Goal: Task Accomplishment & Management: Complete application form

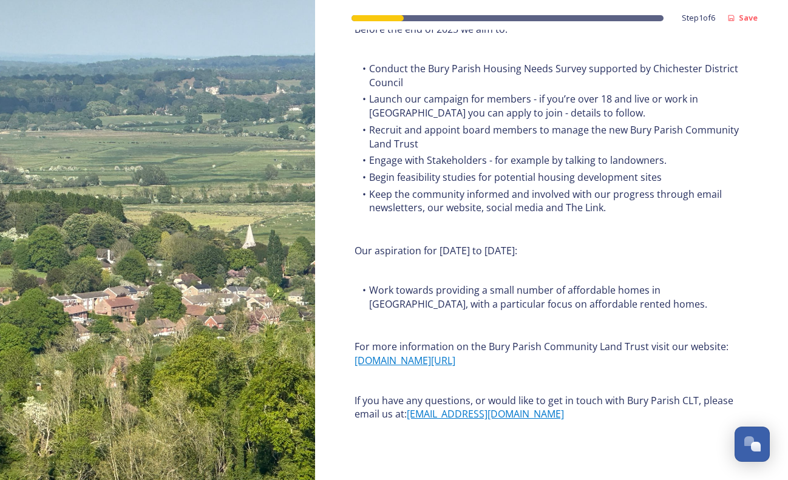
scroll to position [1435, 0]
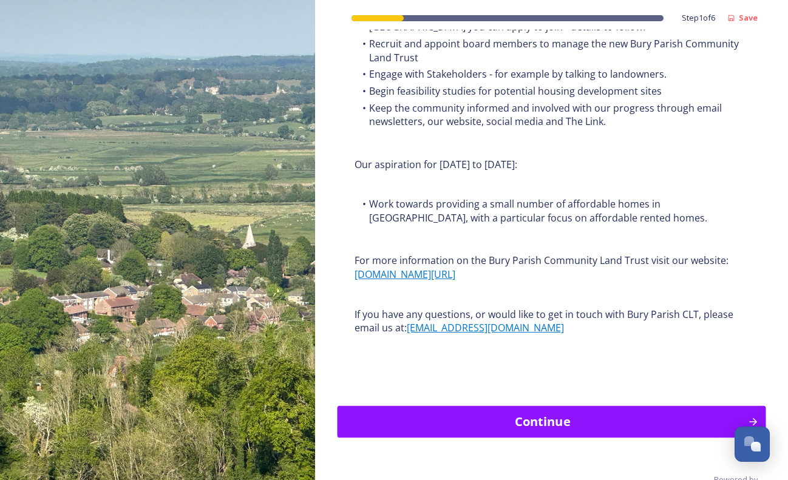
click at [556, 412] on div "Continue" at bounding box center [542, 421] width 397 height 18
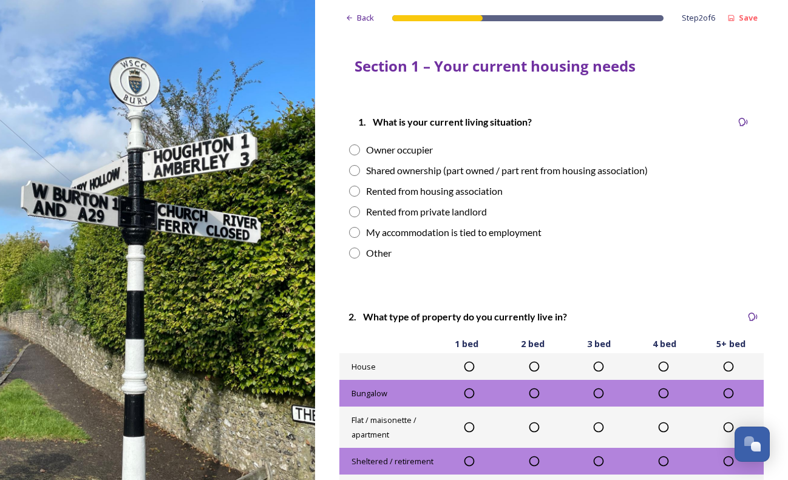
click at [354, 251] on input "radio" at bounding box center [354, 253] width 11 height 11
radio input "true"
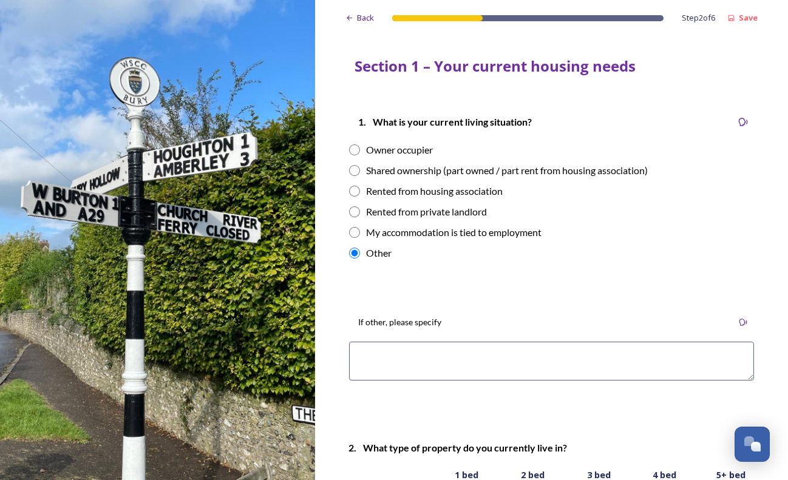
click at [397, 354] on textarea at bounding box center [551, 361] width 405 height 39
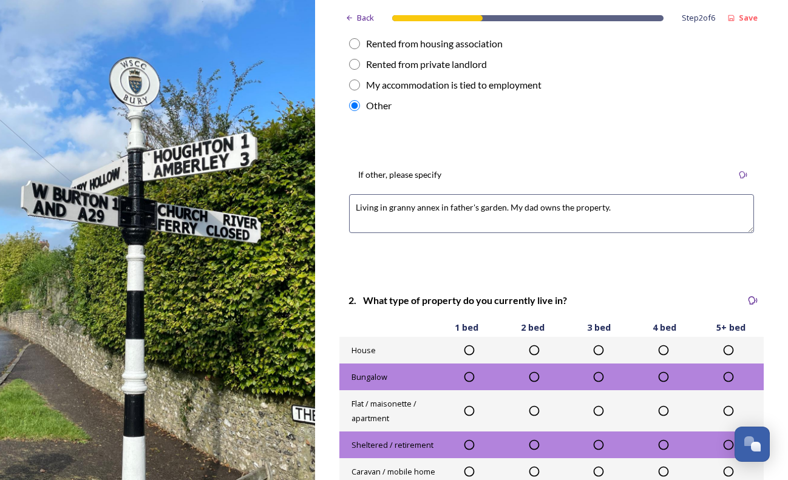
scroll to position [163, 0]
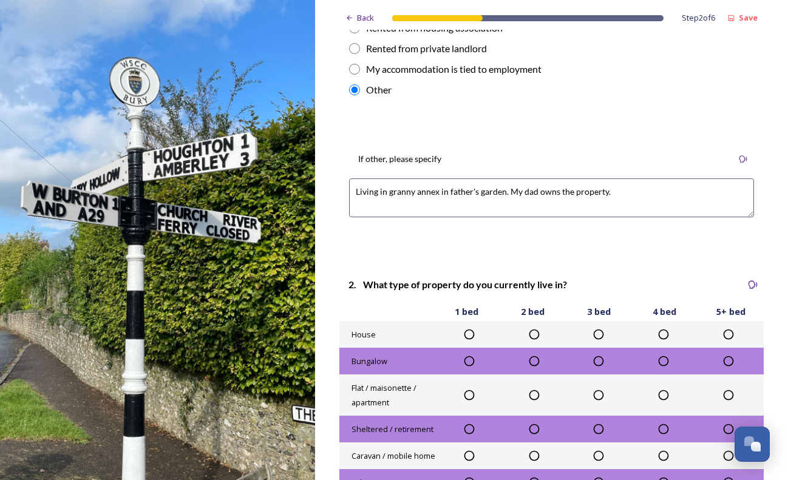
type textarea "Living in granny annex in father's garden. My dad owns the property."
click at [468, 358] on icon at bounding box center [469, 361] width 12 height 12
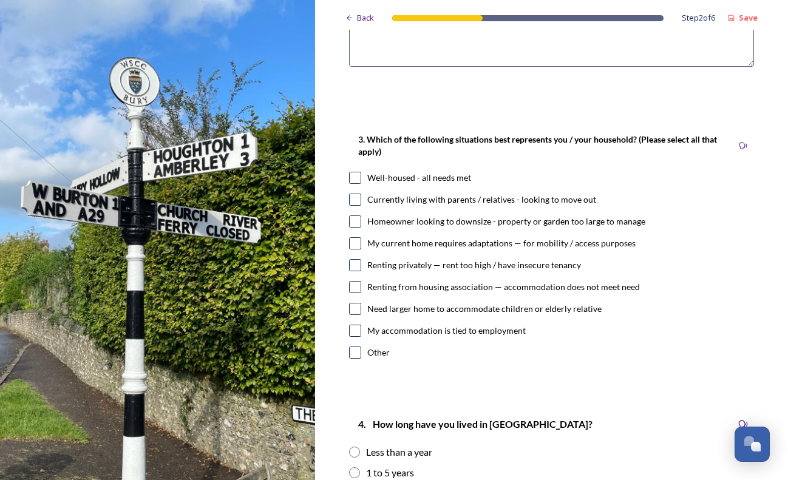
scroll to position [715, 0]
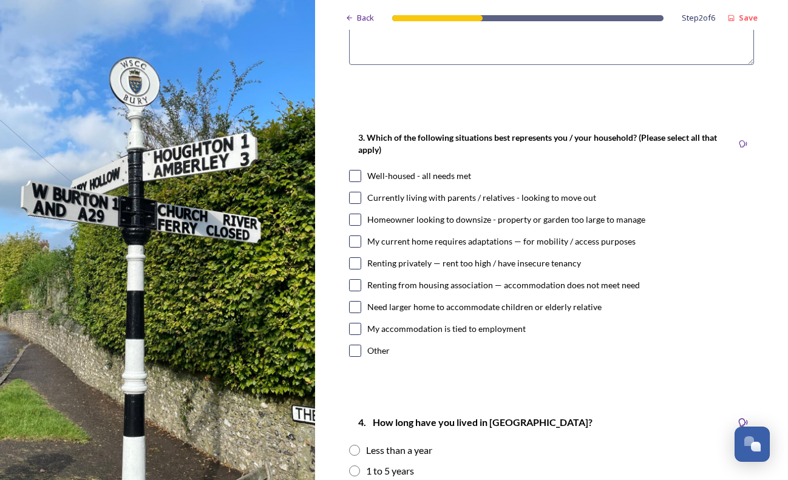
click at [354, 200] on input "checkbox" at bounding box center [355, 198] width 12 height 12
checkbox input "true"
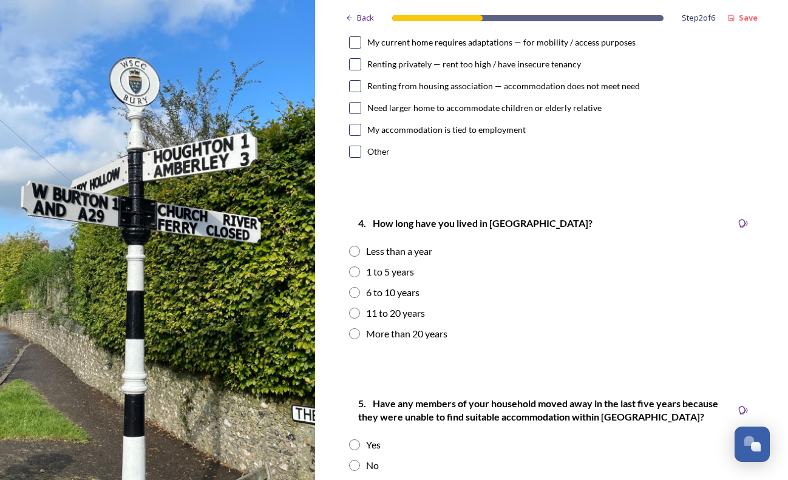
scroll to position [968, 0]
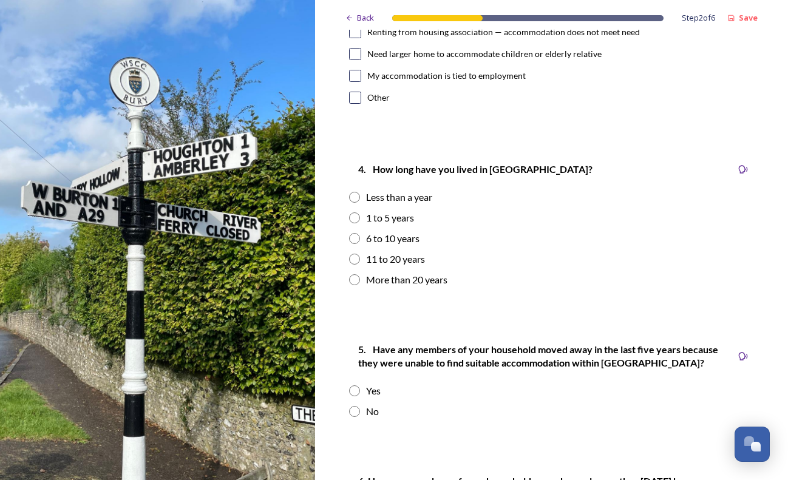
click at [353, 280] on input "radio" at bounding box center [354, 279] width 11 height 11
radio input "true"
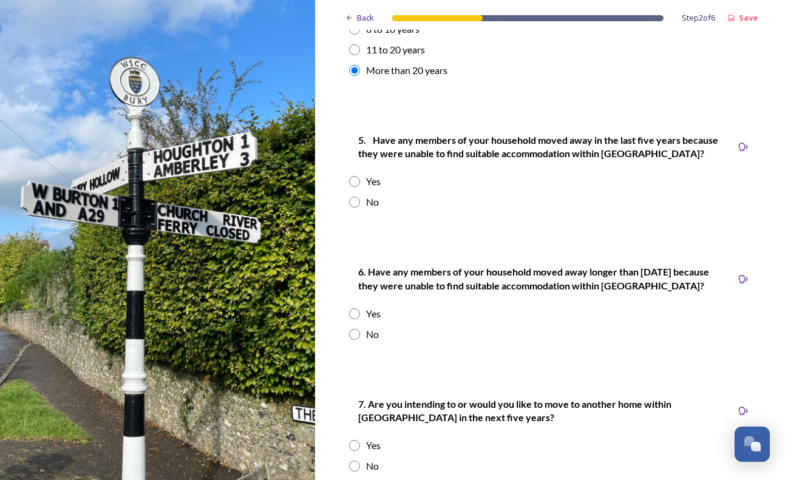
scroll to position [1178, 0]
click at [354, 201] on input "radio" at bounding box center [354, 201] width 11 height 11
radio input "true"
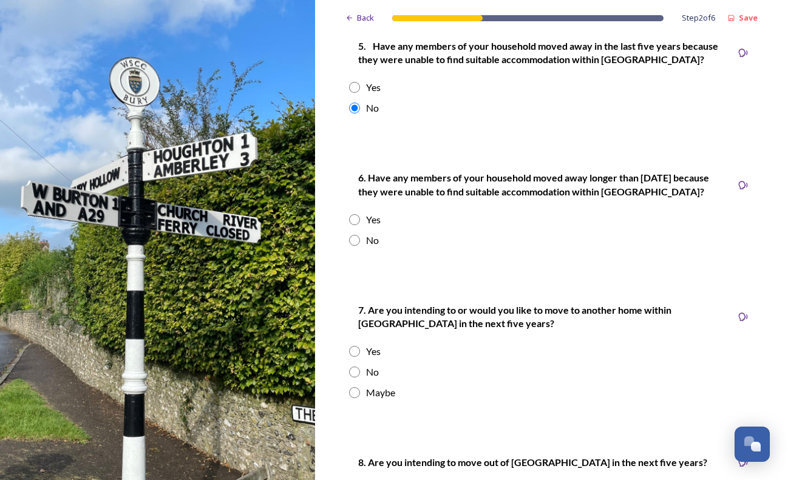
scroll to position [1286, 0]
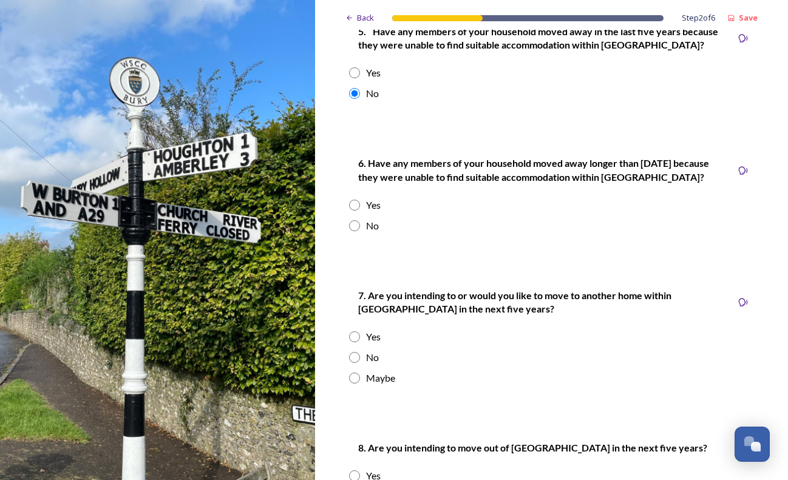
click at [353, 202] on input "radio" at bounding box center [354, 205] width 11 height 11
radio input "true"
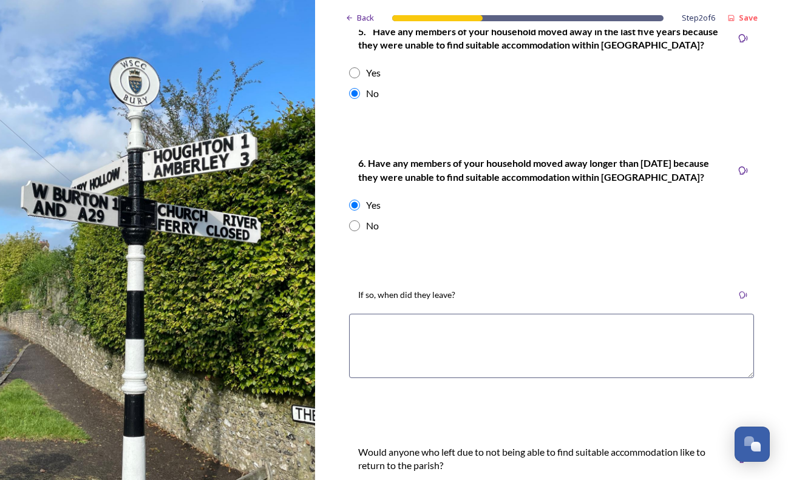
click at [485, 330] on textarea at bounding box center [551, 346] width 405 height 64
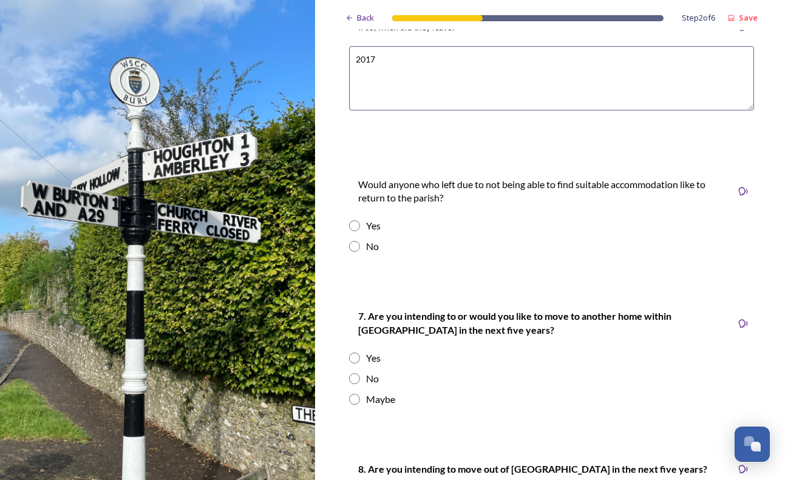
scroll to position [1560, 0]
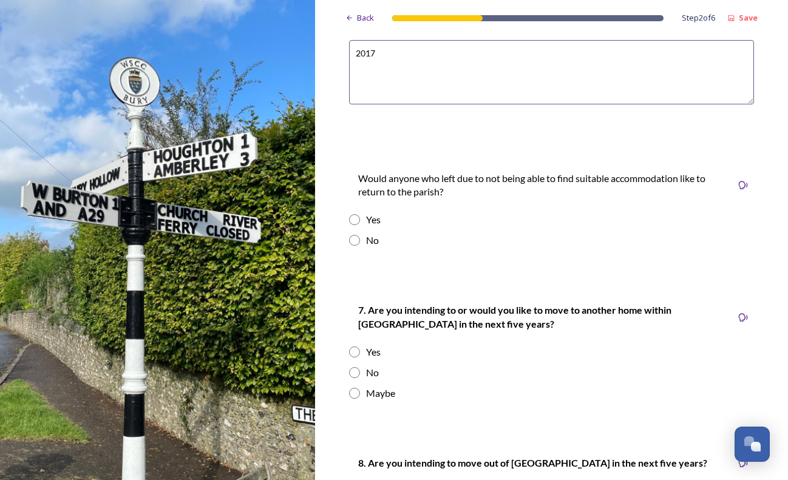
type textarea "2017"
click at [354, 220] on input "radio" at bounding box center [354, 219] width 11 height 11
radio input "true"
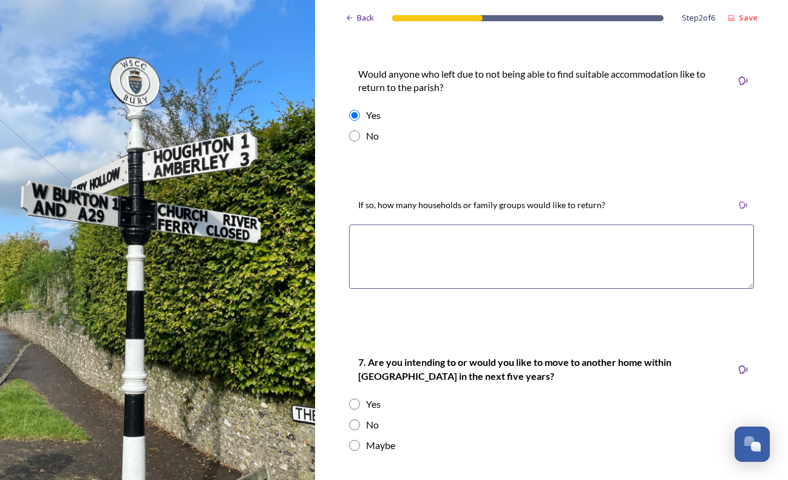
scroll to position [1679, 0]
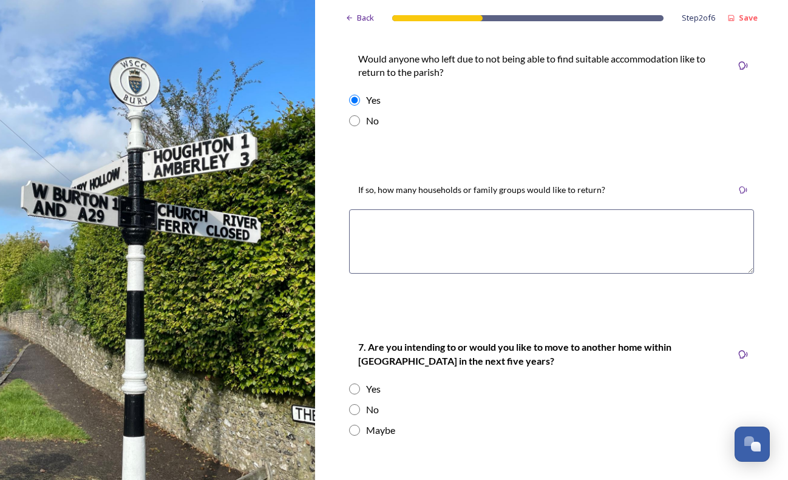
click at [459, 233] on textarea at bounding box center [551, 241] width 405 height 64
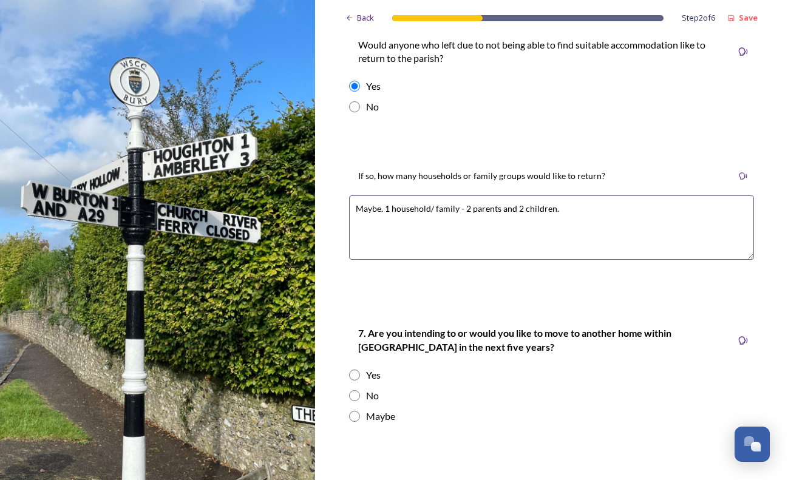
scroll to position [1698, 0]
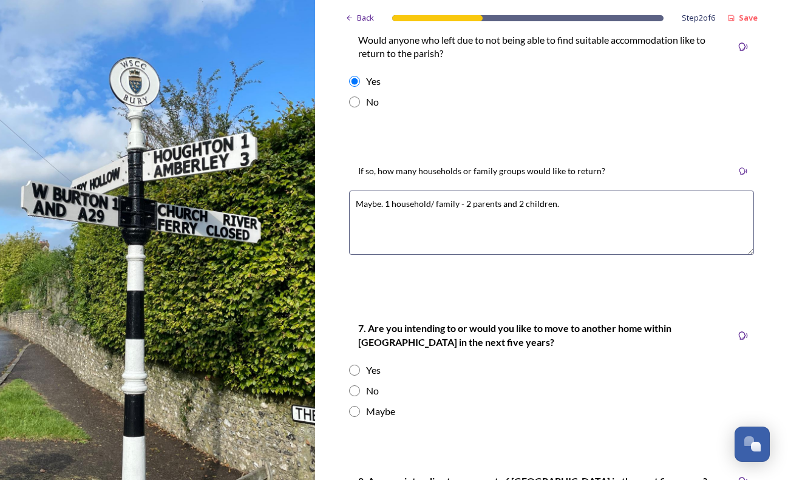
click at [379, 206] on textarea "Maybe. 1 household/ family - 2 parents and 2 children." at bounding box center [551, 223] width 405 height 64
click at [385, 203] on textarea "Maybe. 1 household/ family - 2 parents and 2 children." at bounding box center [551, 223] width 405 height 64
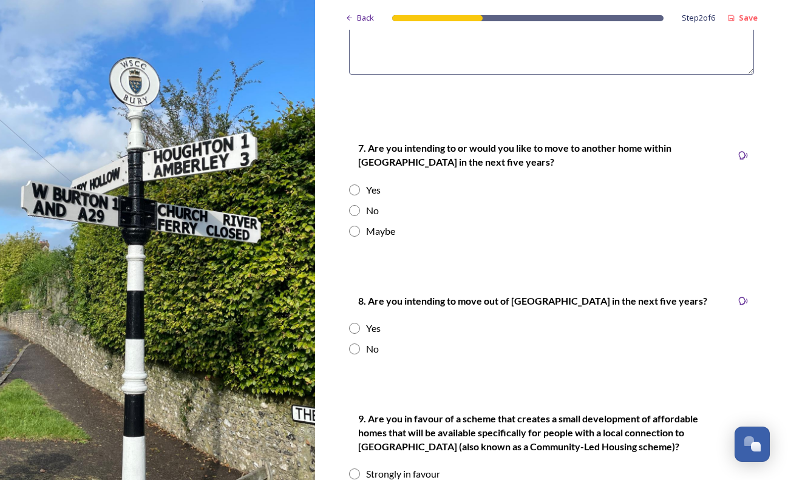
scroll to position [1879, 0]
type textarea "Maybe. 1 household/ family - 2 parents and 2 children."
click at [354, 232] on input "radio" at bounding box center [354, 230] width 11 height 11
radio input "true"
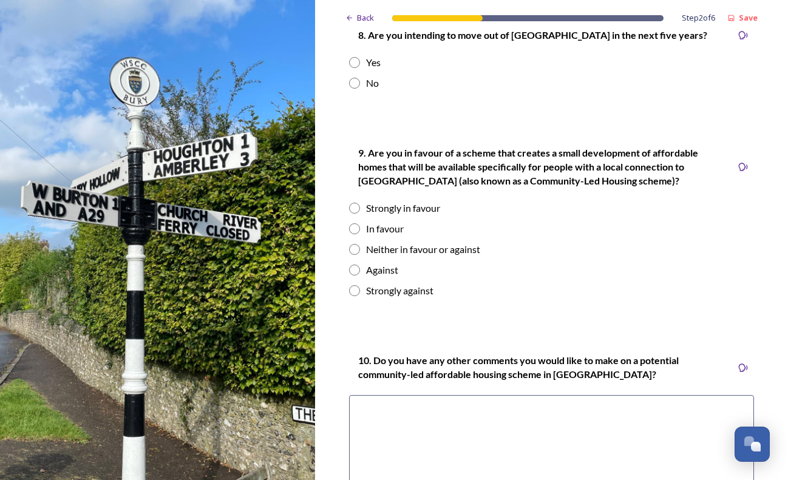
scroll to position [2219, 0]
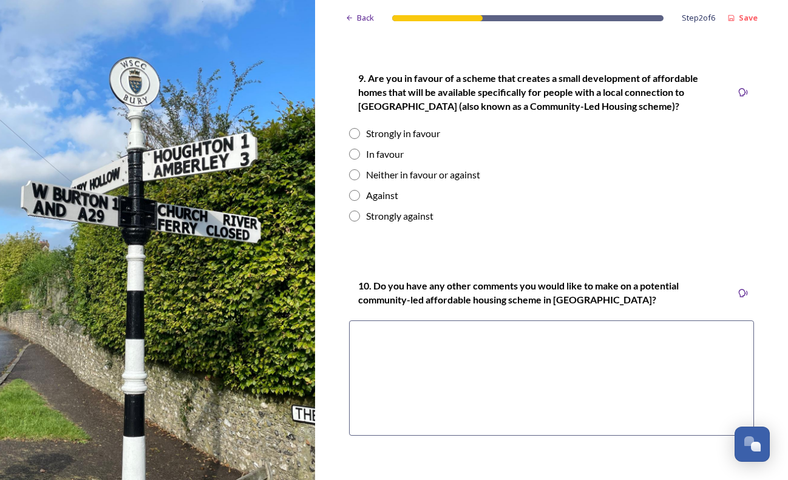
click at [355, 131] on input "radio" at bounding box center [354, 133] width 11 height 11
radio input "true"
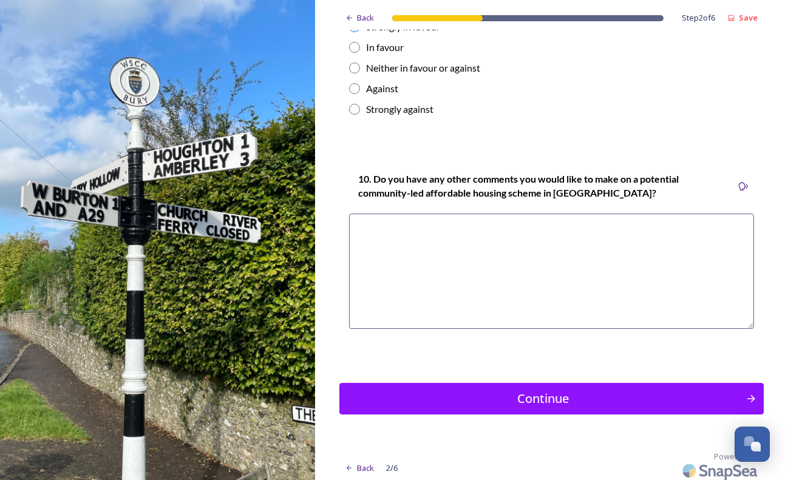
scroll to position [2331, 0]
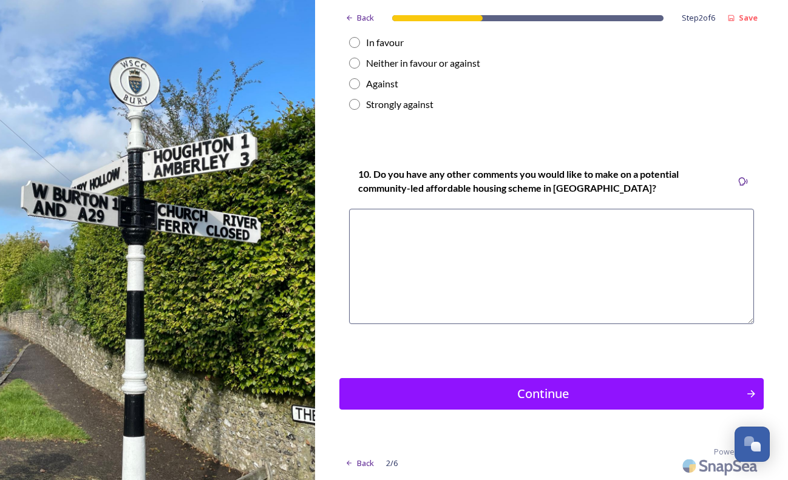
click at [387, 224] on textarea at bounding box center [551, 266] width 405 height 115
click at [493, 399] on div "Continue" at bounding box center [542, 394] width 397 height 18
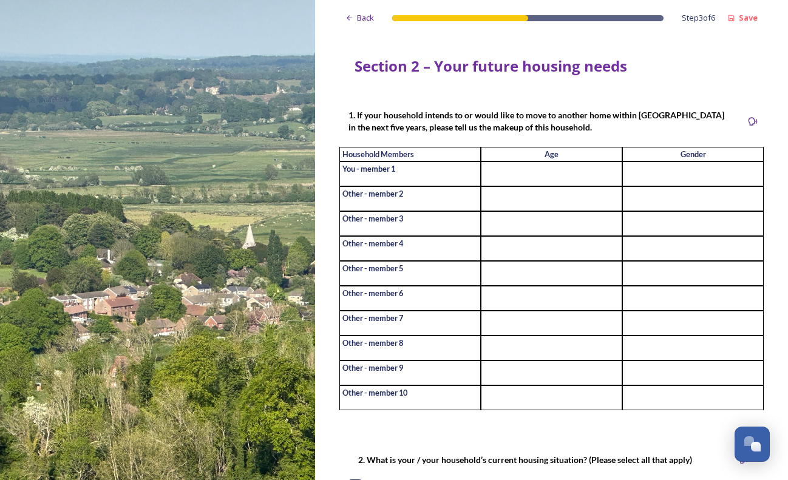
click at [518, 173] on input at bounding box center [551, 173] width 141 height 25
type input "48"
click at [578, 203] on input at bounding box center [551, 198] width 141 height 25
type input "51"
click at [710, 203] on input at bounding box center [692, 198] width 141 height 25
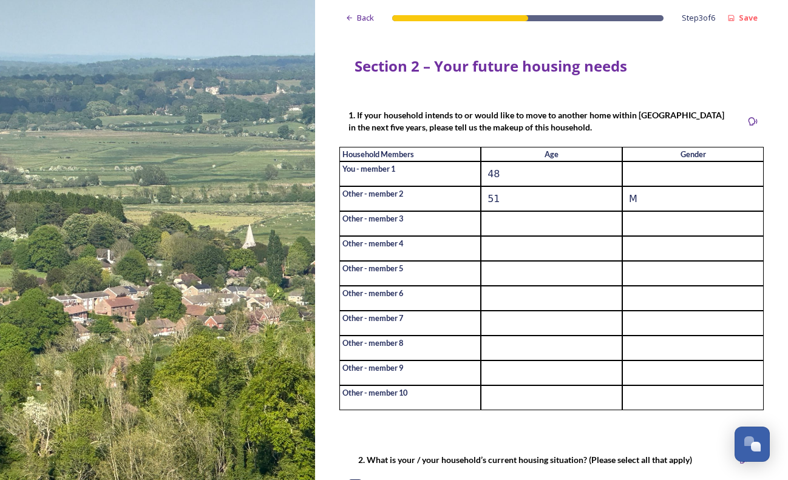
type input "M"
click at [644, 175] on input at bounding box center [692, 173] width 141 height 25
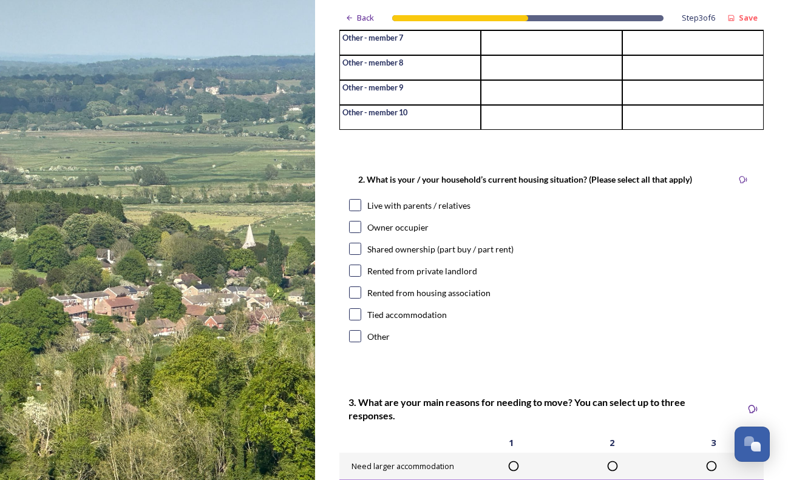
scroll to position [310, 0]
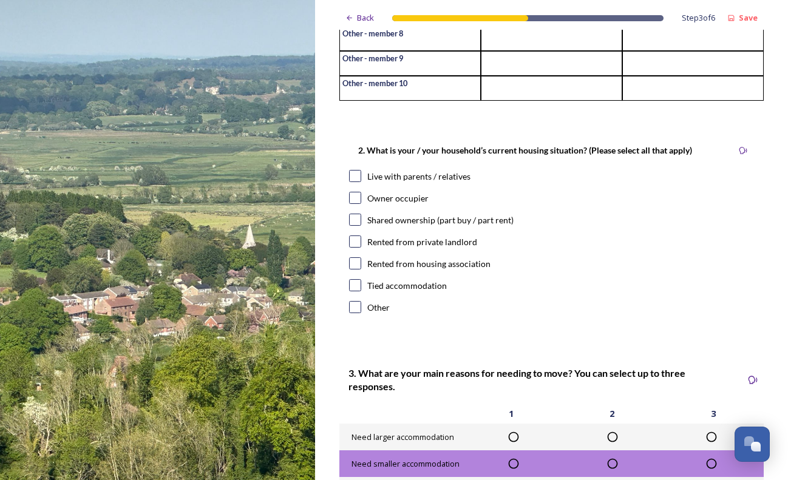
type input "F"
click at [356, 176] on input "checkbox" at bounding box center [355, 176] width 12 height 12
checkbox input "true"
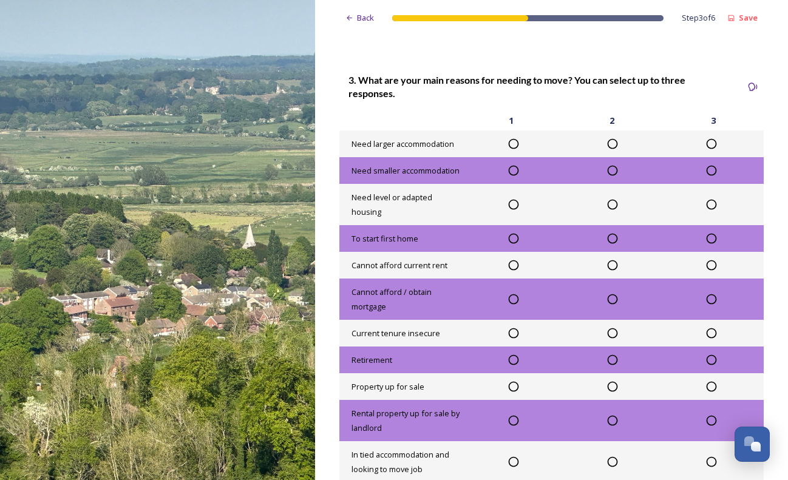
scroll to position [624, 0]
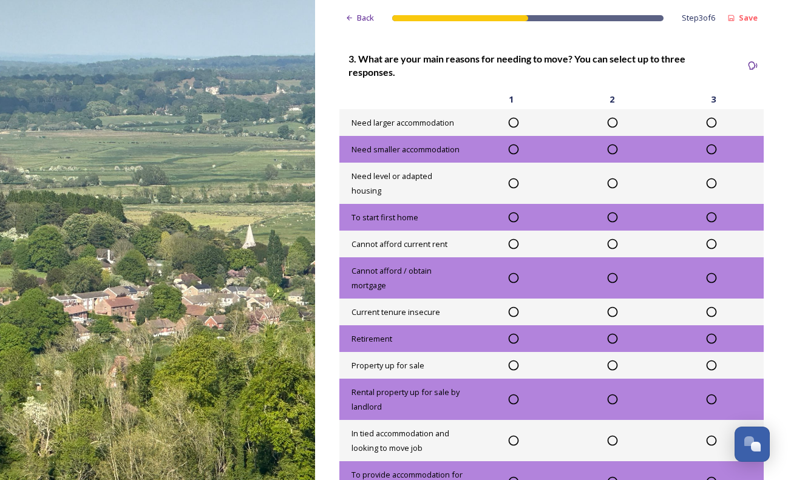
click at [514, 117] on icon at bounding box center [513, 123] width 12 height 12
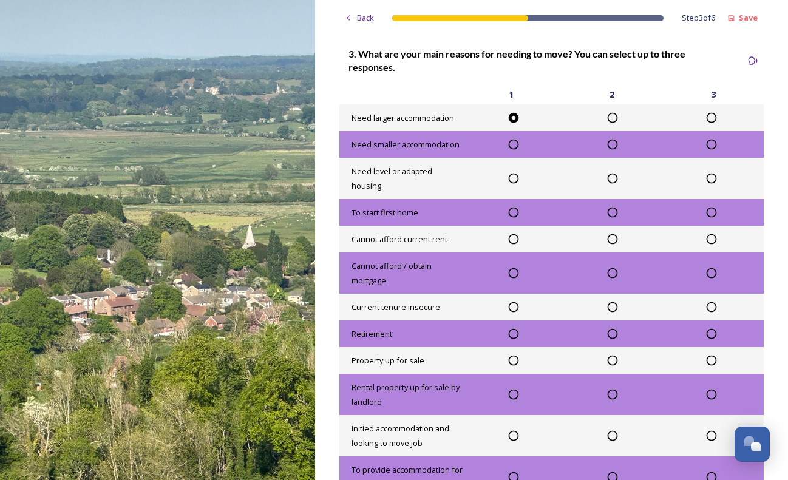
scroll to position [630, 0]
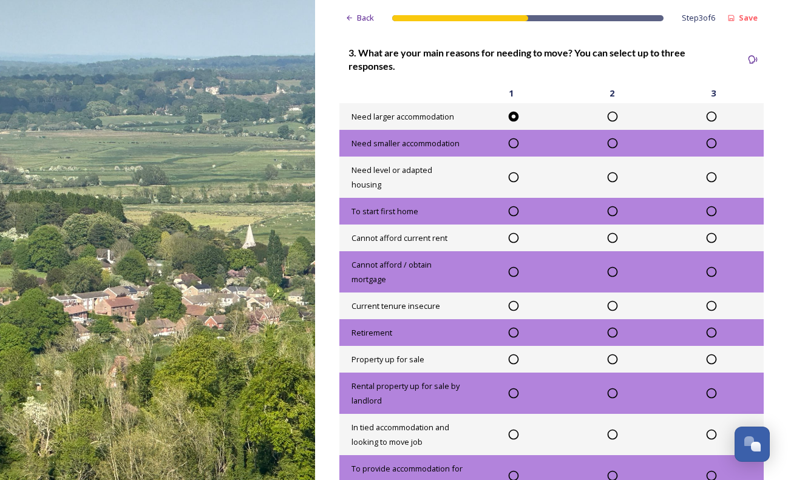
click at [513, 205] on icon at bounding box center [513, 211] width 12 height 12
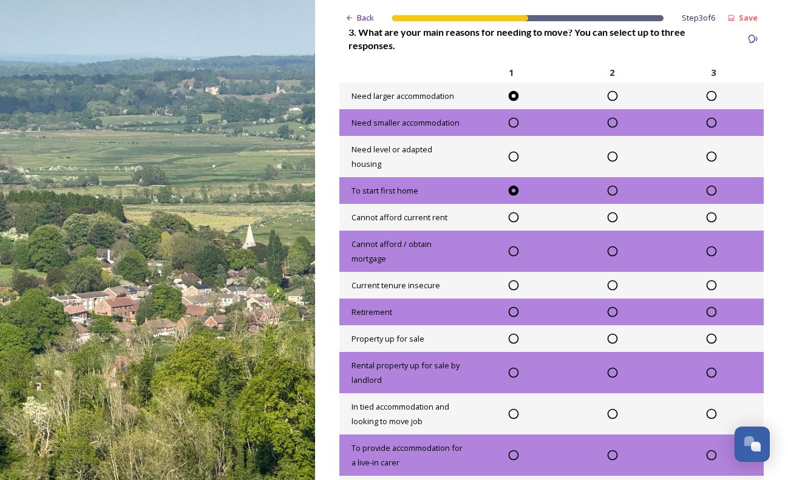
scroll to position [654, 0]
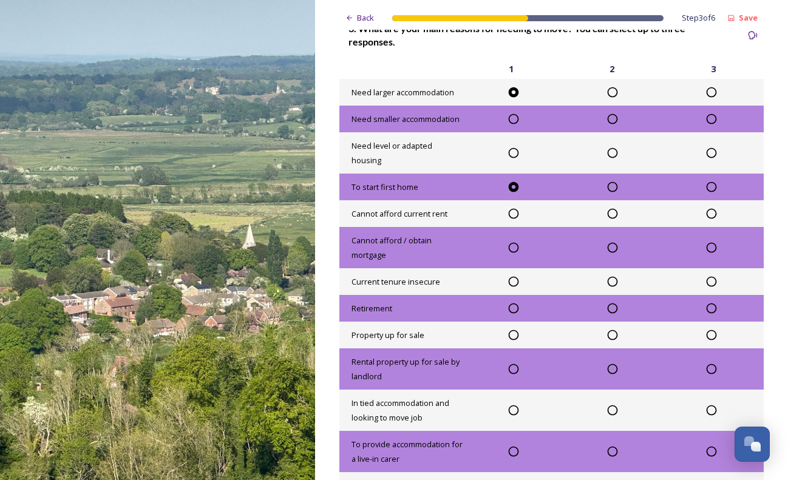
click at [515, 242] on icon at bounding box center [513, 248] width 12 height 12
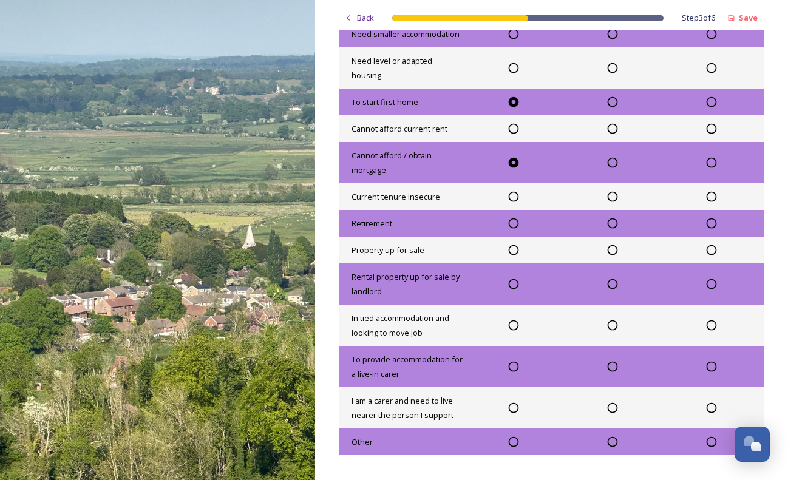
scroll to position [756, 0]
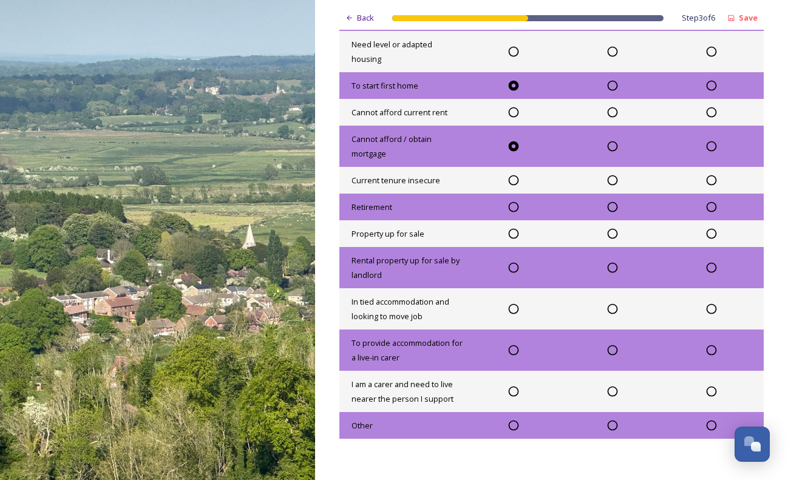
click at [513, 419] on icon at bounding box center [513, 425] width 12 height 12
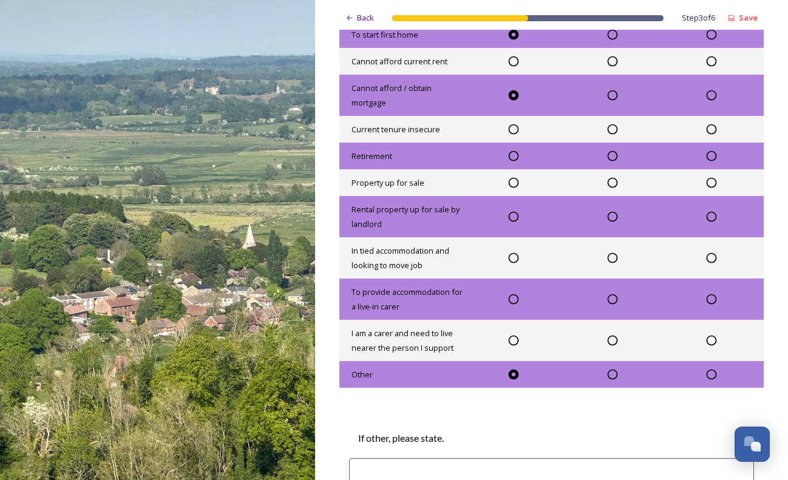
scroll to position [815, 0]
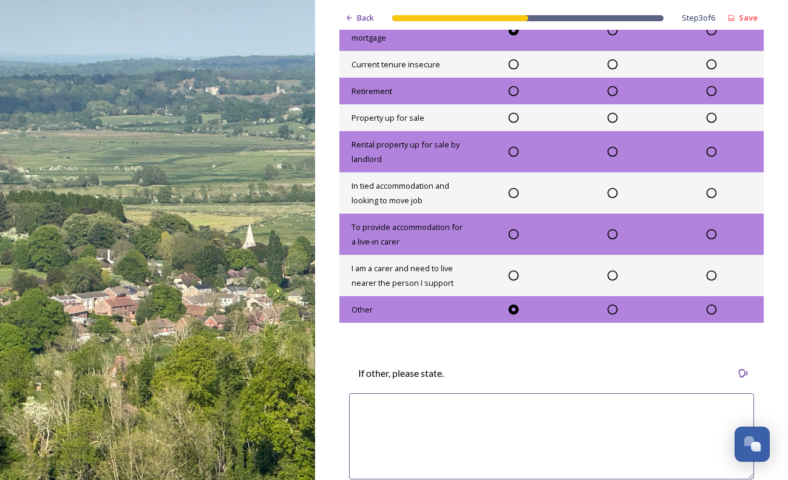
scroll to position [879, 0]
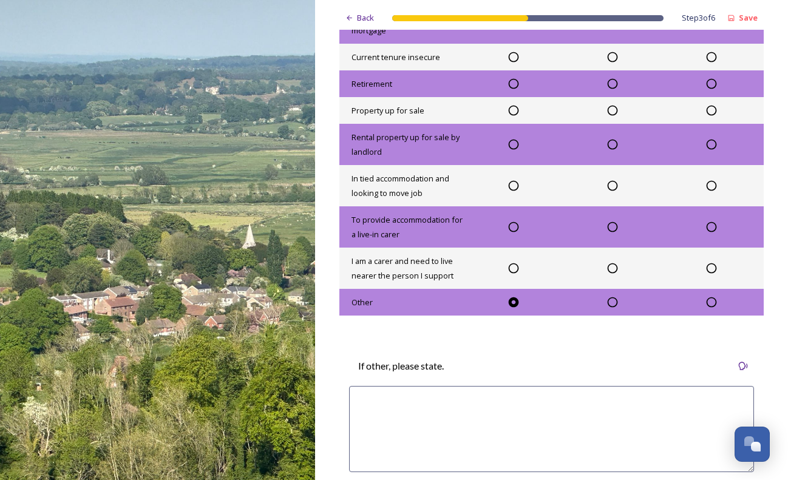
click at [507, 405] on textarea at bounding box center [551, 429] width 405 height 86
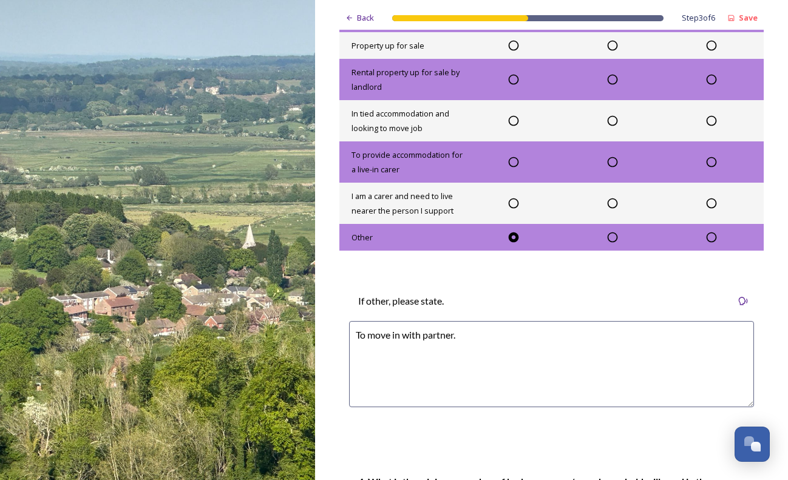
scroll to position [958, 0]
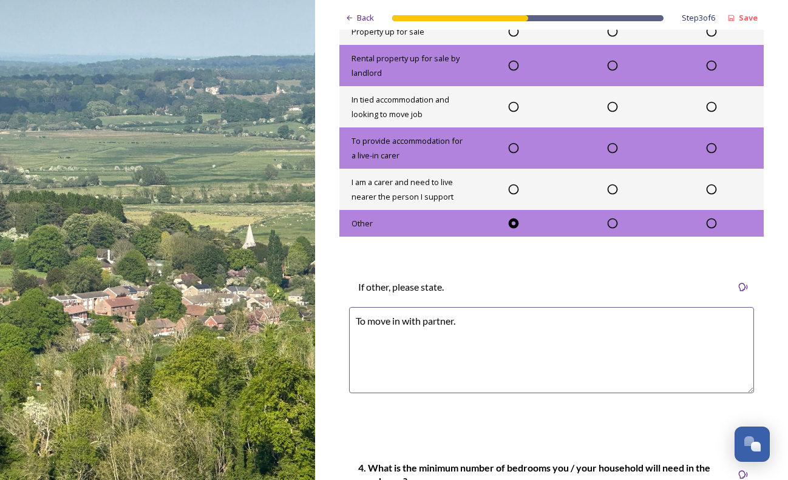
drag, startPoint x: 464, startPoint y: 291, endPoint x: 369, endPoint y: 299, distance: 95.6
click at [369, 307] on textarea "To move in with partner." at bounding box center [551, 350] width 405 height 86
click at [468, 307] on textarea "To move in with partner." at bounding box center [551, 350] width 405 height 86
drag, startPoint x: 471, startPoint y: 294, endPoint x: 367, endPoint y: 297, distance: 103.8
click at [367, 307] on textarea "To move in with partner." at bounding box center [551, 350] width 405 height 86
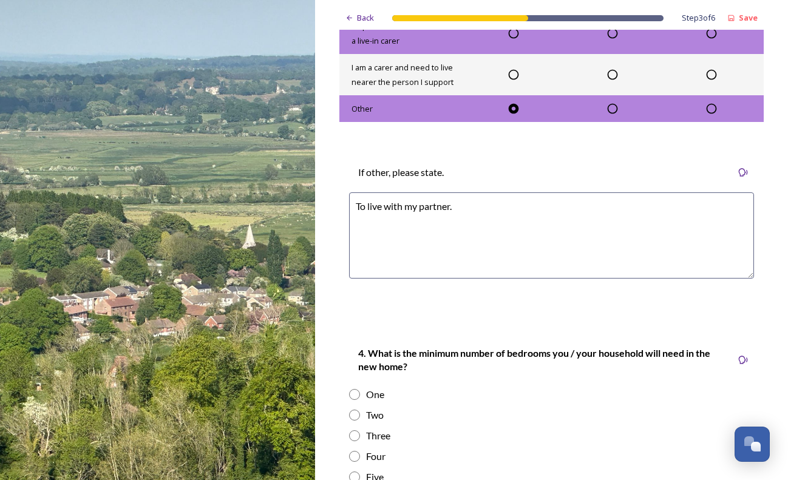
scroll to position [1117, 0]
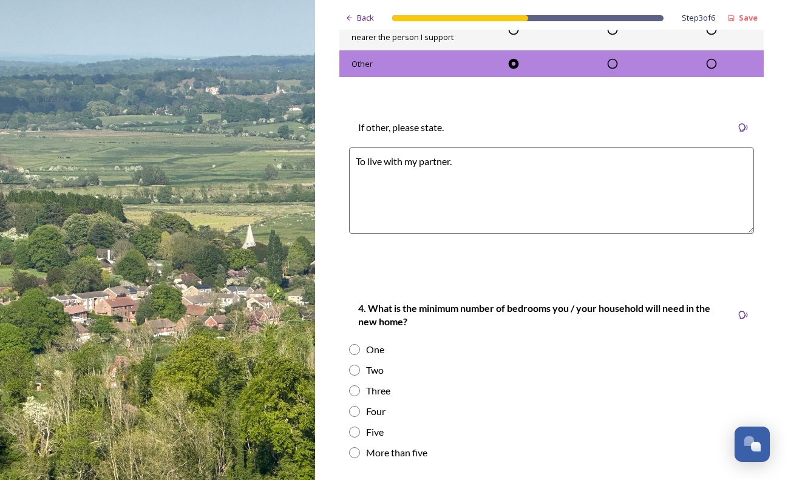
type textarea "To live with my partner."
click at [354, 385] on input "radio" at bounding box center [354, 390] width 11 height 11
radio input "true"
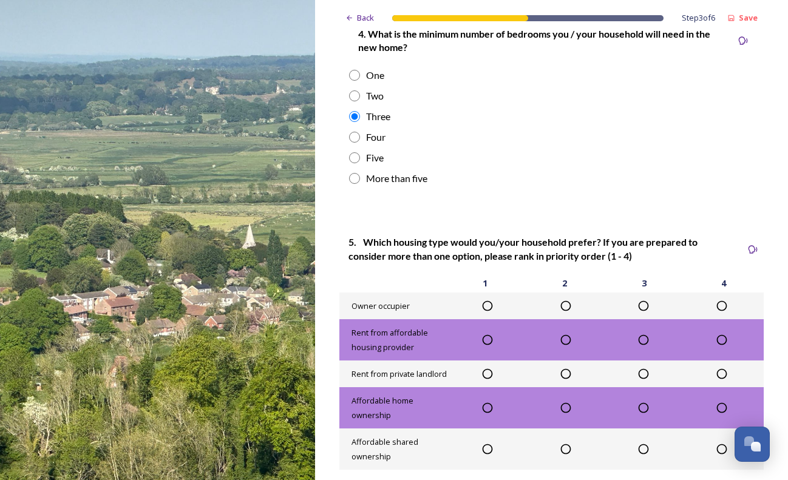
scroll to position [1395, 0]
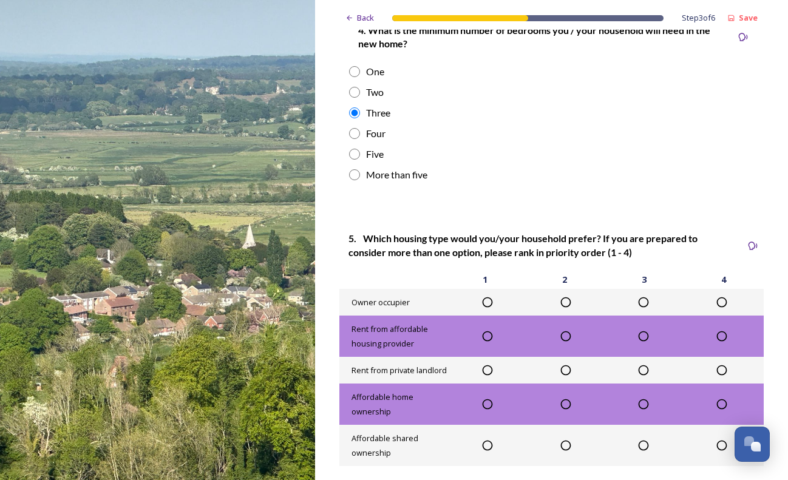
click at [489, 296] on icon at bounding box center [487, 302] width 12 height 12
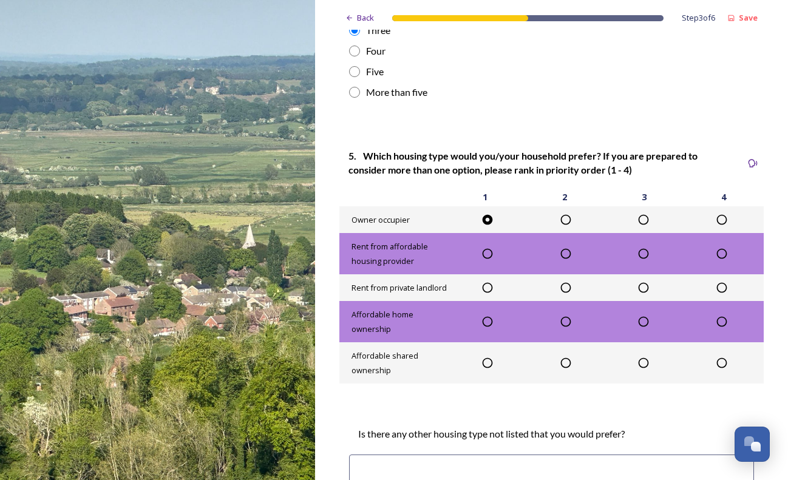
scroll to position [1486, 0]
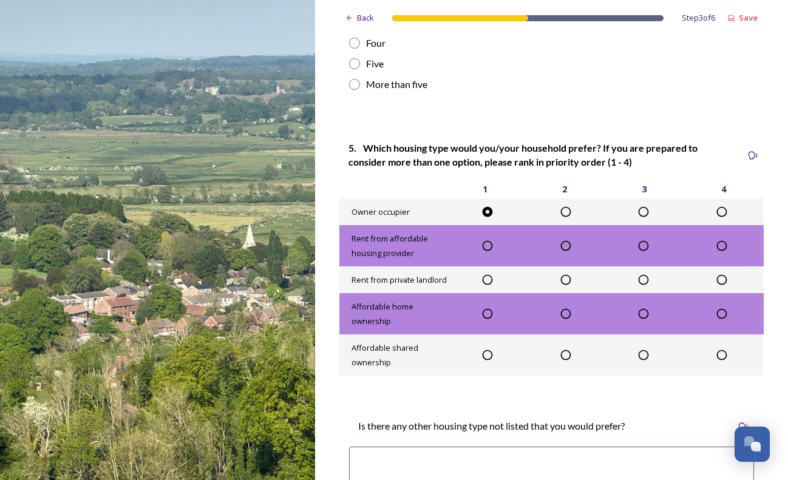
click at [486, 447] on textarea at bounding box center [551, 475] width 405 height 57
drag, startPoint x: 362, startPoint y: 432, endPoint x: 362, endPoint y: 425, distance: 6.7
click at [362, 447] on textarea "Coorperative" at bounding box center [551, 475] width 405 height 57
click at [469, 447] on textarea "Building coorperative" at bounding box center [551, 475] width 405 height 57
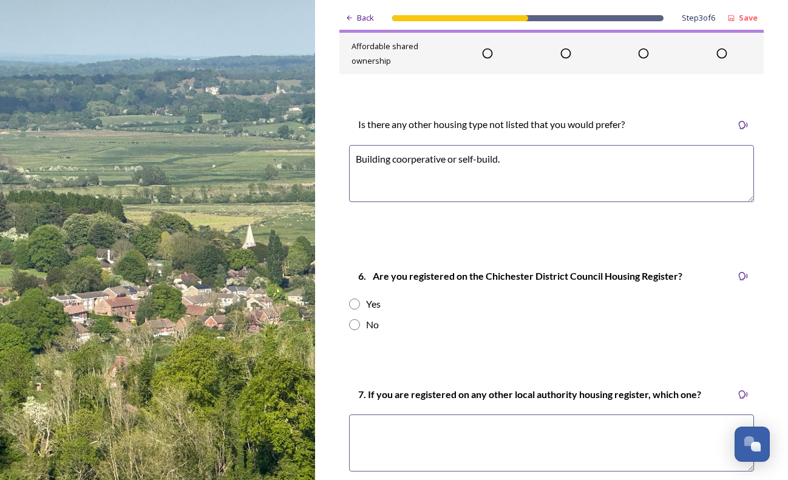
scroll to position [1809, 0]
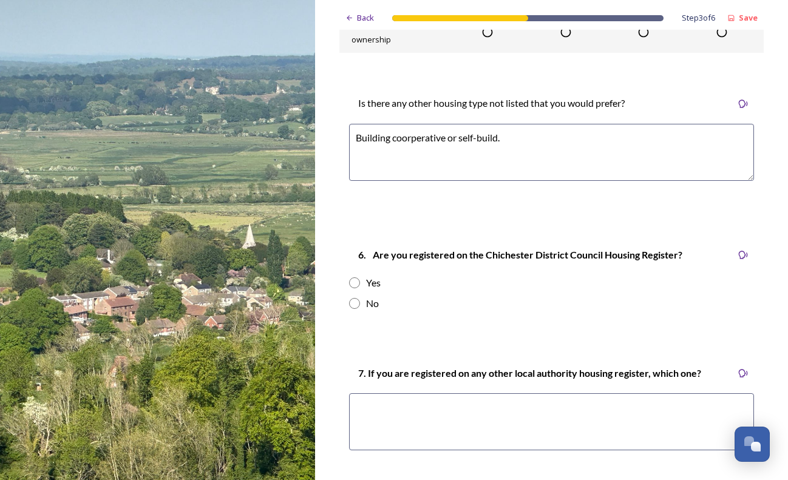
type textarea "Building coorperative or self-build."
click at [352, 298] on input "radio" at bounding box center [354, 303] width 11 height 11
radio input "true"
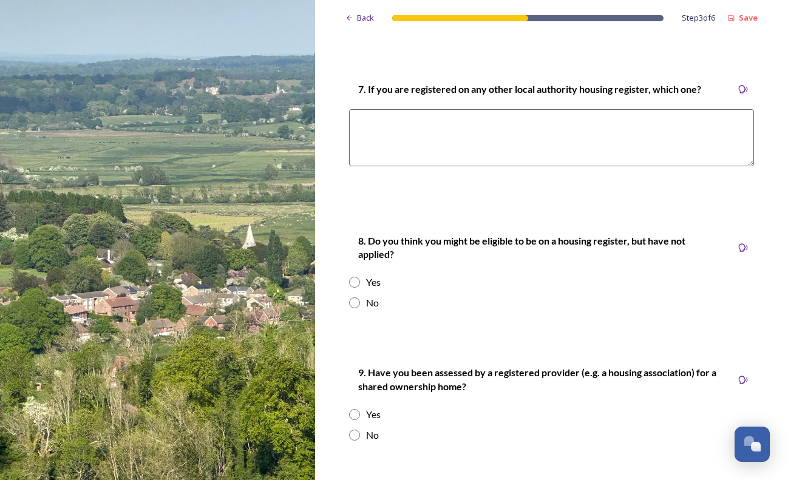
scroll to position [2100, 0]
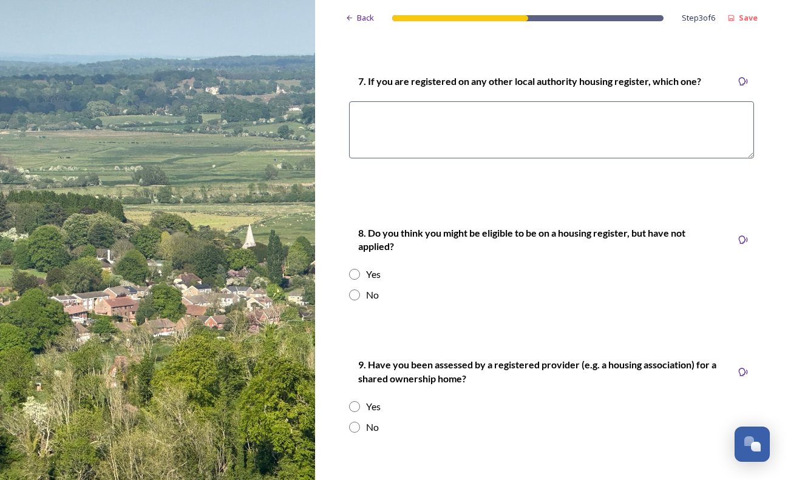
click at [353, 289] on input "radio" at bounding box center [354, 294] width 11 height 11
radio input "true"
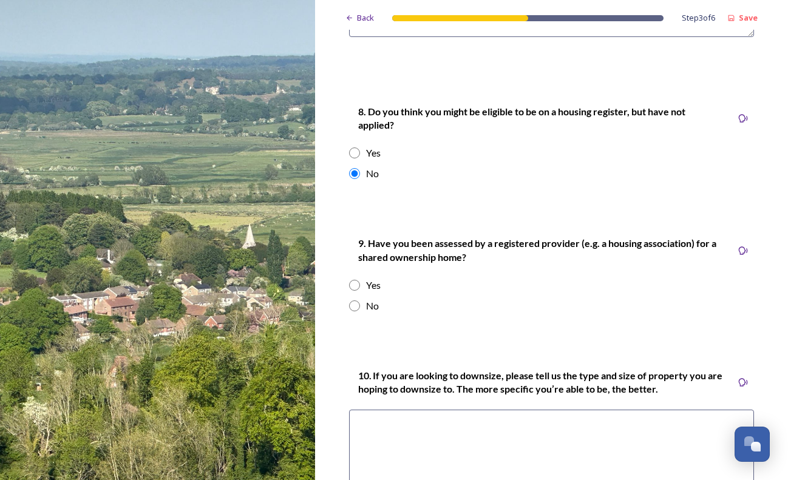
scroll to position [2231, 0]
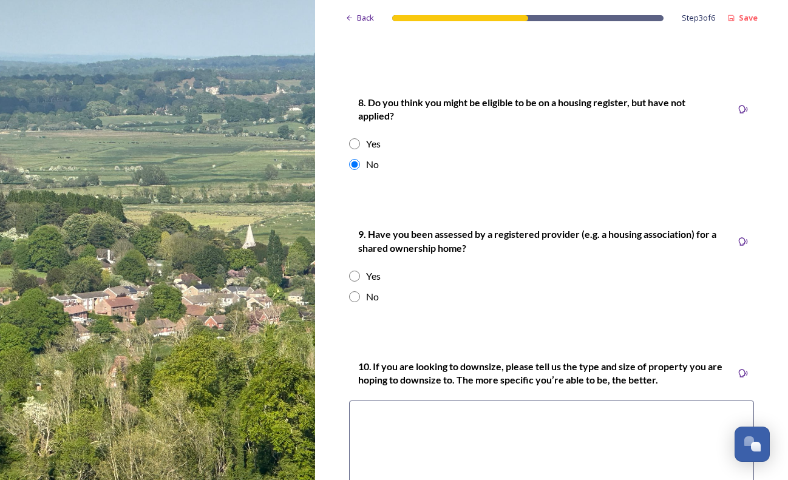
click at [352, 291] on input "radio" at bounding box center [354, 296] width 11 height 11
radio input "true"
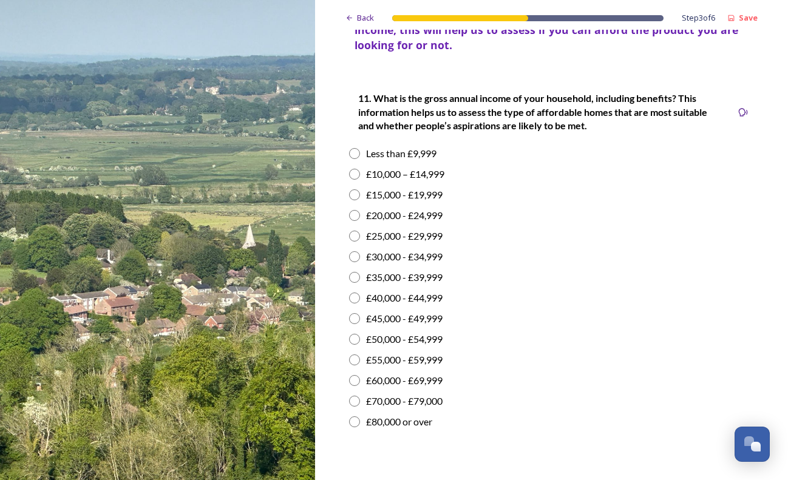
scroll to position [2813, 0]
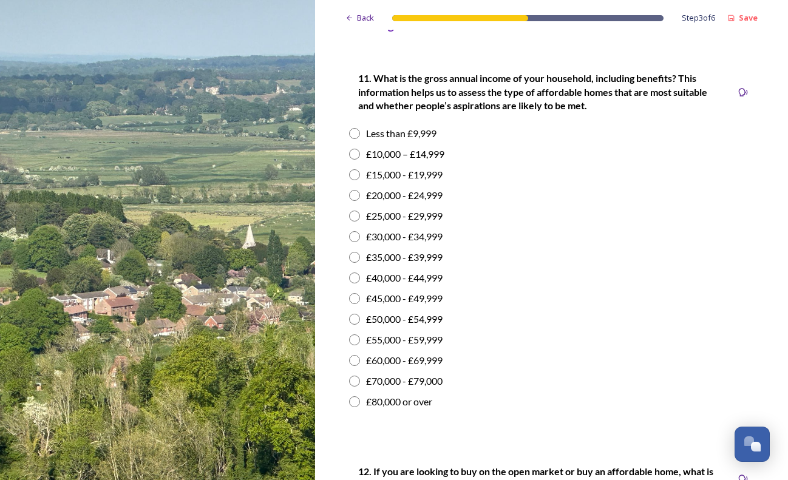
click at [354, 252] on input "radio" at bounding box center [354, 257] width 11 height 11
radio input "true"
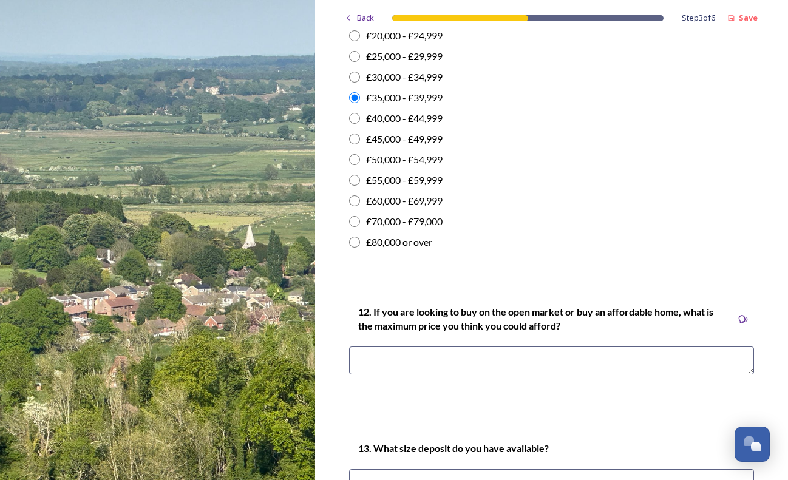
scroll to position [2973, 0]
click at [476, 346] on textarea at bounding box center [551, 360] width 405 height 28
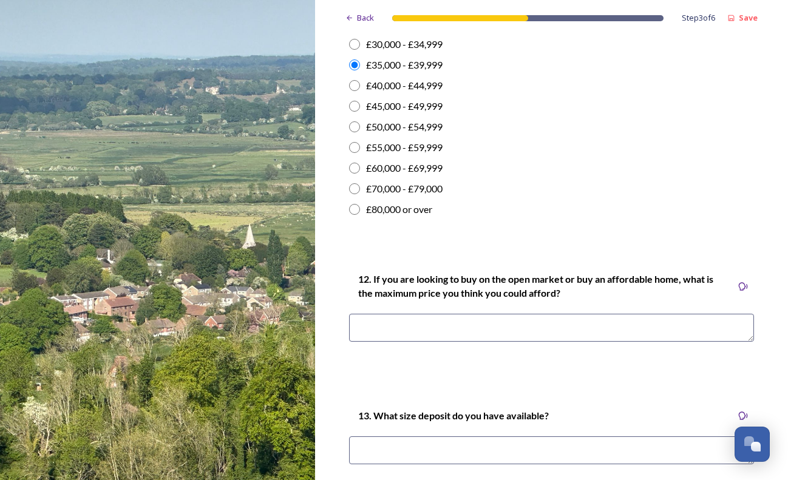
scroll to position [3070, 0]
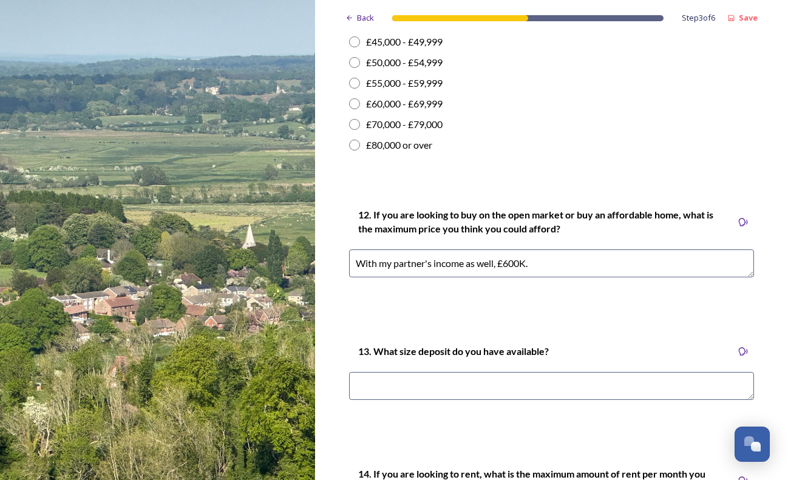
type textarea "With my partner's income as well, £600K."
click at [496, 372] on textarea at bounding box center [551, 386] width 405 height 28
click at [402, 372] on textarea "£150K (me and my partner)" at bounding box center [551, 386] width 405 height 28
drag, startPoint x: 357, startPoint y: 364, endPoint x: 524, endPoint y: 365, distance: 166.9
click at [524, 372] on textarea "£150K (me and my partner)" at bounding box center [551, 386] width 405 height 28
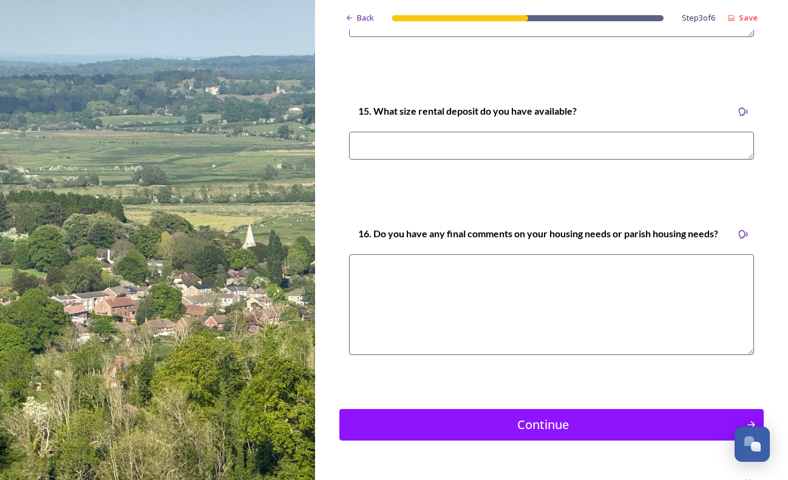
scroll to position [3576, 0]
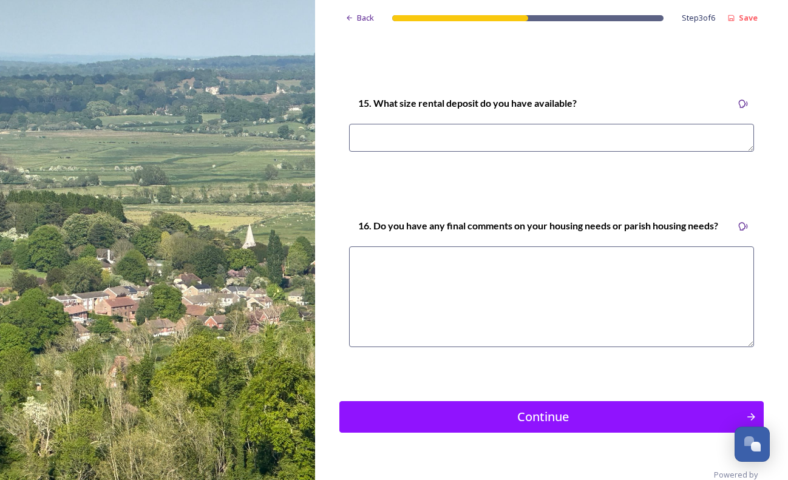
type textarea "I have £50K and my partner has £100K"
click at [550, 247] on textarea at bounding box center [551, 296] width 405 height 101
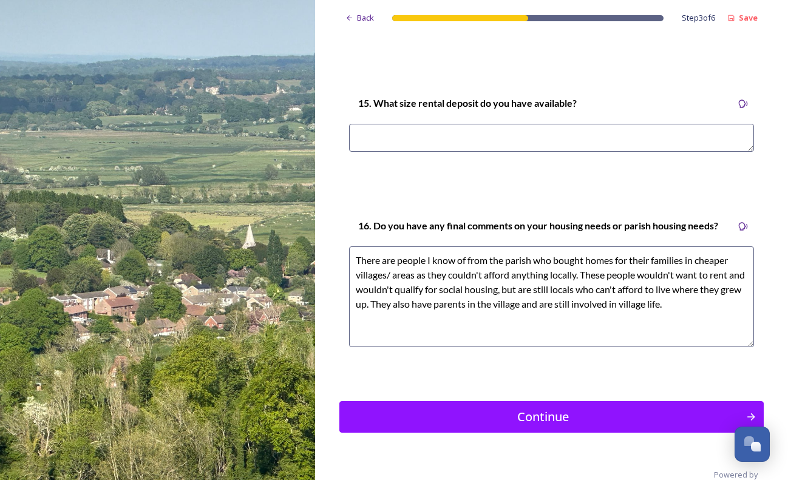
click at [584, 248] on textarea "There are people I know of from the parish who bought homes for their families …" at bounding box center [551, 296] width 405 height 101
click at [722, 284] on textarea "There are people I know of from the parish who bought homes for their families …" at bounding box center [551, 296] width 405 height 101
type textarea "There are people I know of from the parish who bought homes for their families …"
click at [564, 408] on div "Continue" at bounding box center [542, 417] width 397 height 18
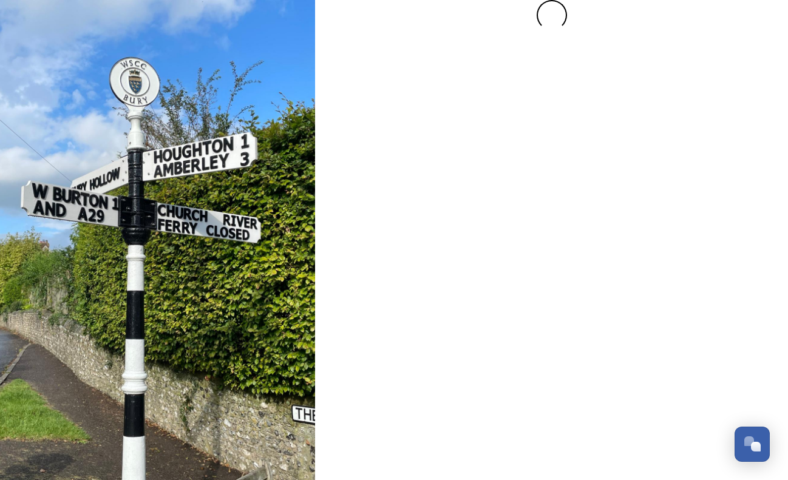
scroll to position [0, 0]
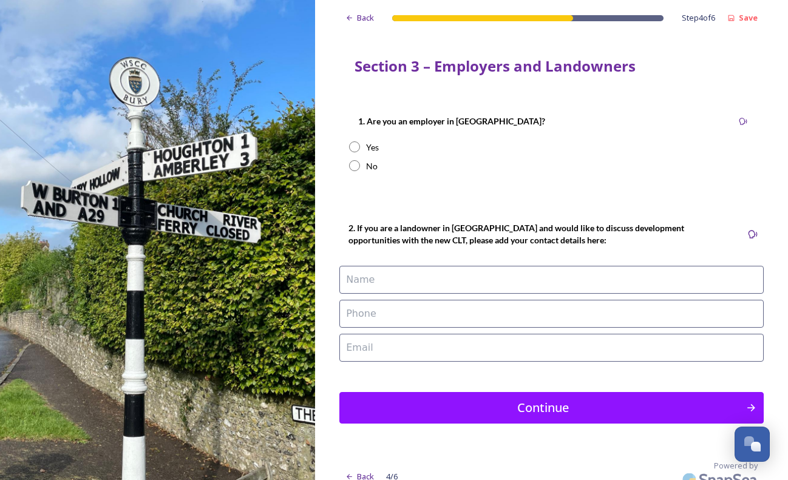
click at [354, 165] on input "radio" at bounding box center [354, 165] width 11 height 11
radio input "true"
click at [541, 411] on div "Continue" at bounding box center [542, 408] width 397 height 18
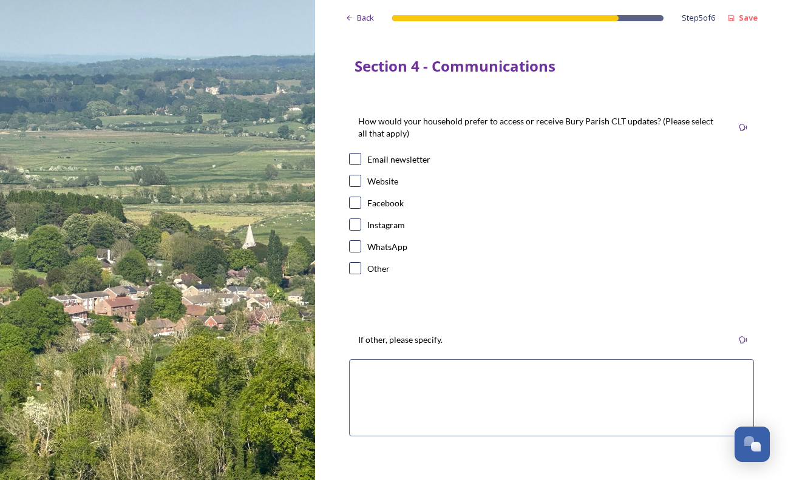
click at [353, 160] on input "checkbox" at bounding box center [355, 159] width 12 height 12
checkbox input "true"
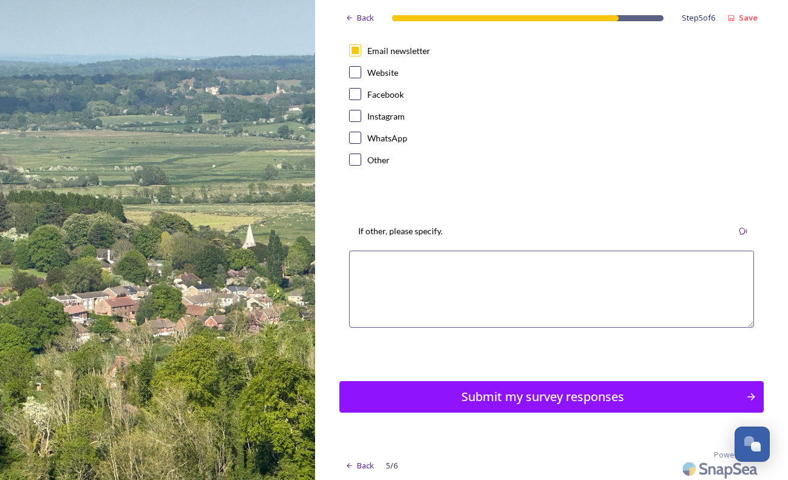
scroll to position [112, 0]
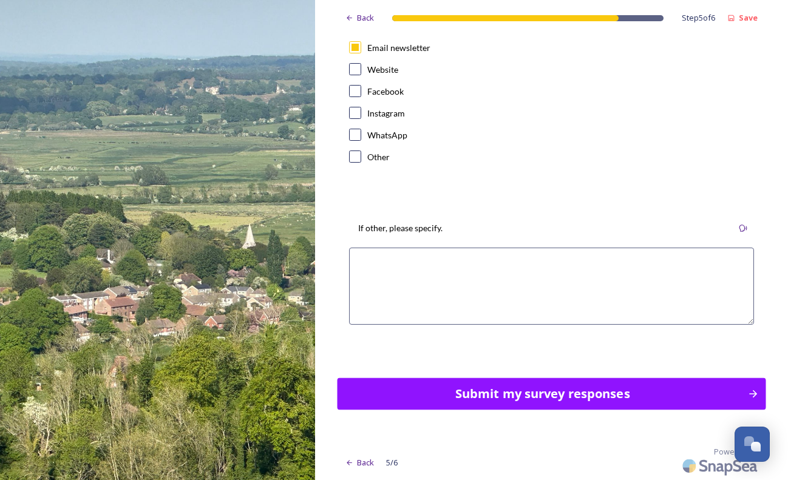
click at [552, 394] on div "Submit my survey responses" at bounding box center [542, 394] width 397 height 18
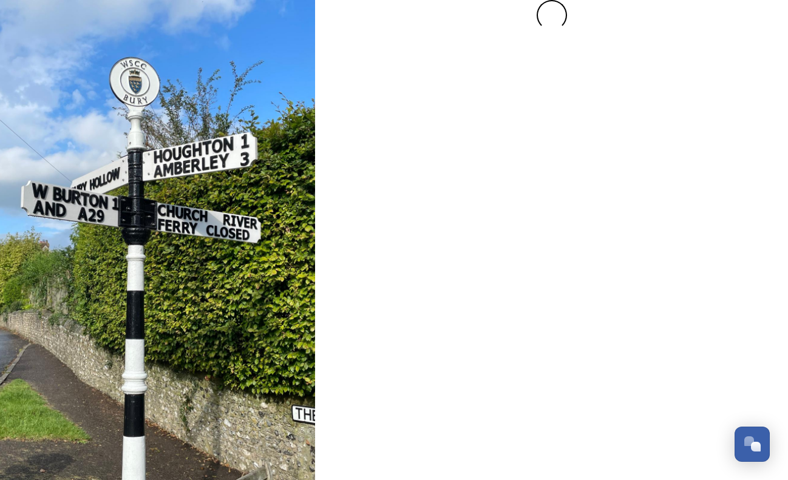
scroll to position [0, 0]
